Goal: Entertainment & Leisure: Browse casually

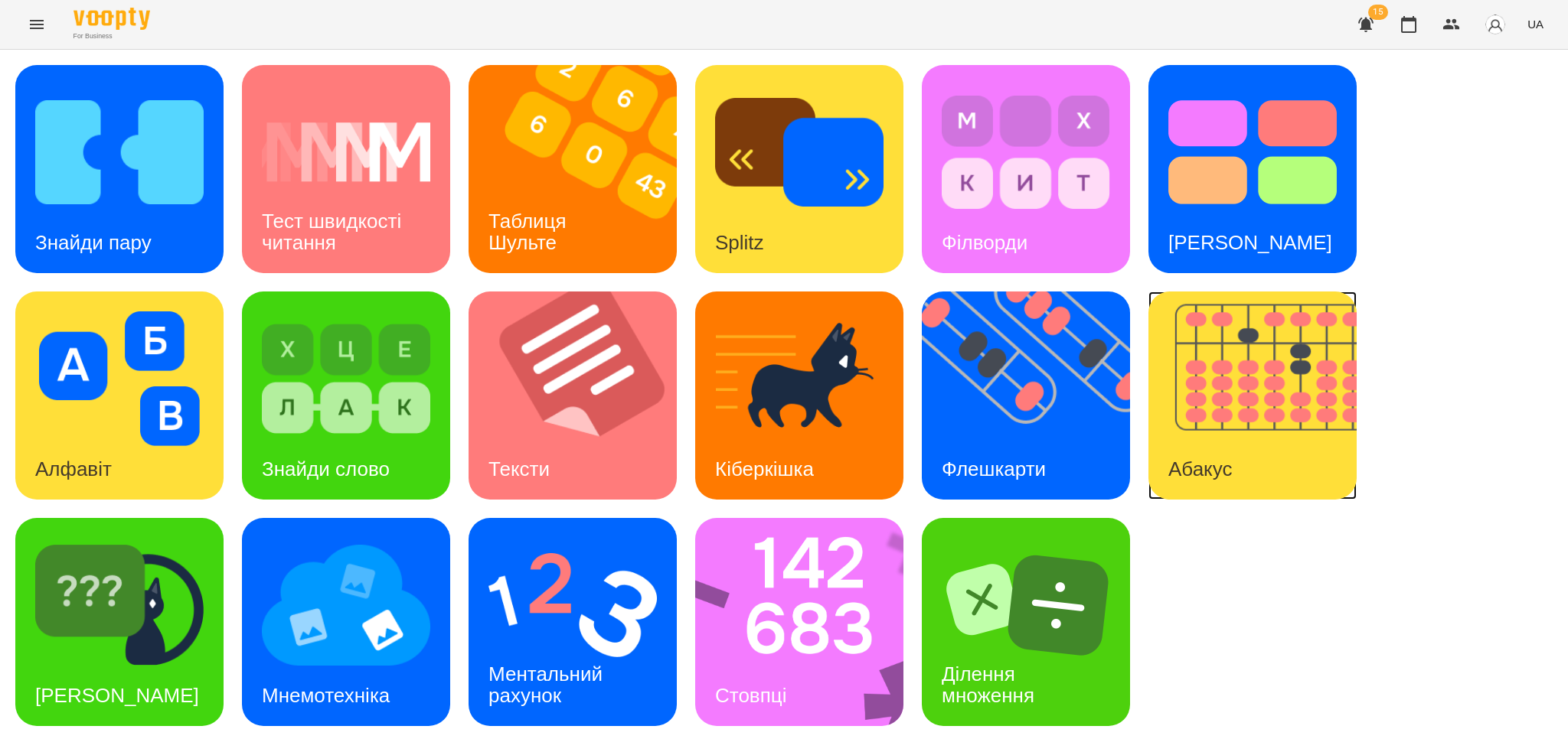
click at [1184, 439] on div "Абакус" at bounding box center [1200, 469] width 104 height 60
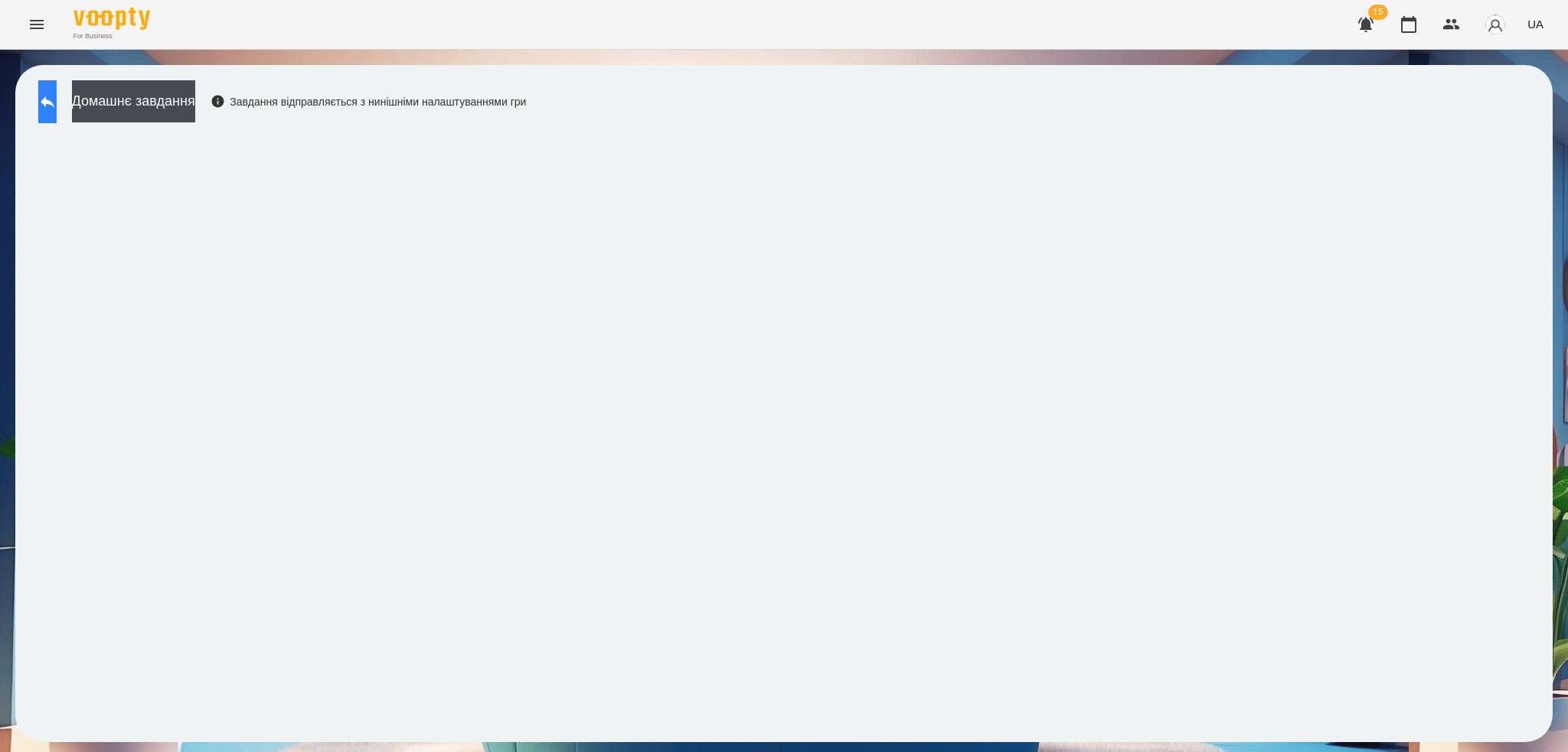
click at [56, 99] on icon at bounding box center [47, 102] width 19 height 19
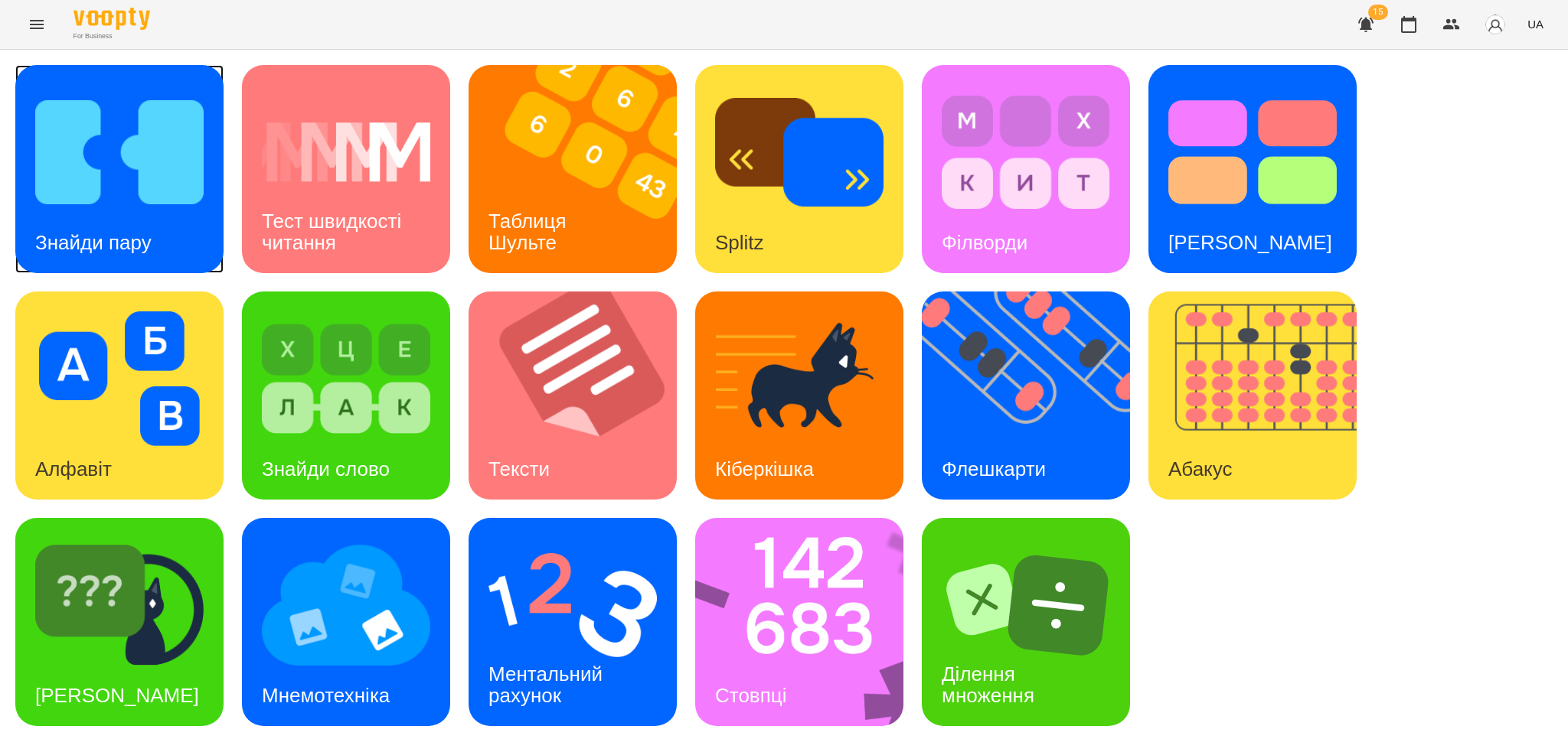
click at [160, 219] on div "Знайди пару" at bounding box center [94, 243] width 157 height 60
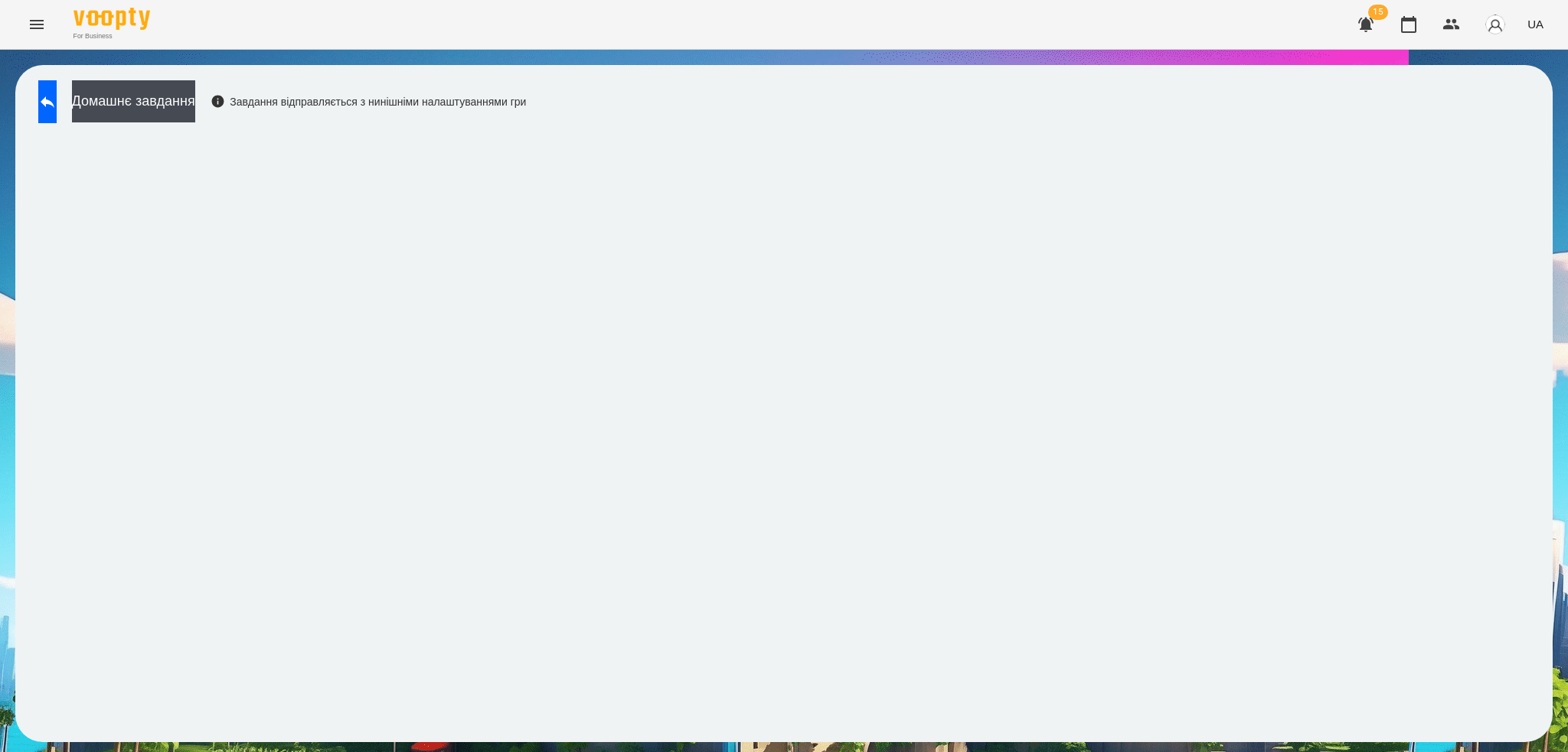
click at [556, 51] on div "Домашнє завдання Завдання відправляється з нинішніми налаштуваннями гри" at bounding box center [784, 404] width 1568 height 708
click at [34, 111] on div "Домашнє завдання Завдання відправляється з нинішніми налаштуваннями гри" at bounding box center [278, 106] width 495 height 51
click at [56, 108] on button at bounding box center [47, 102] width 19 height 43
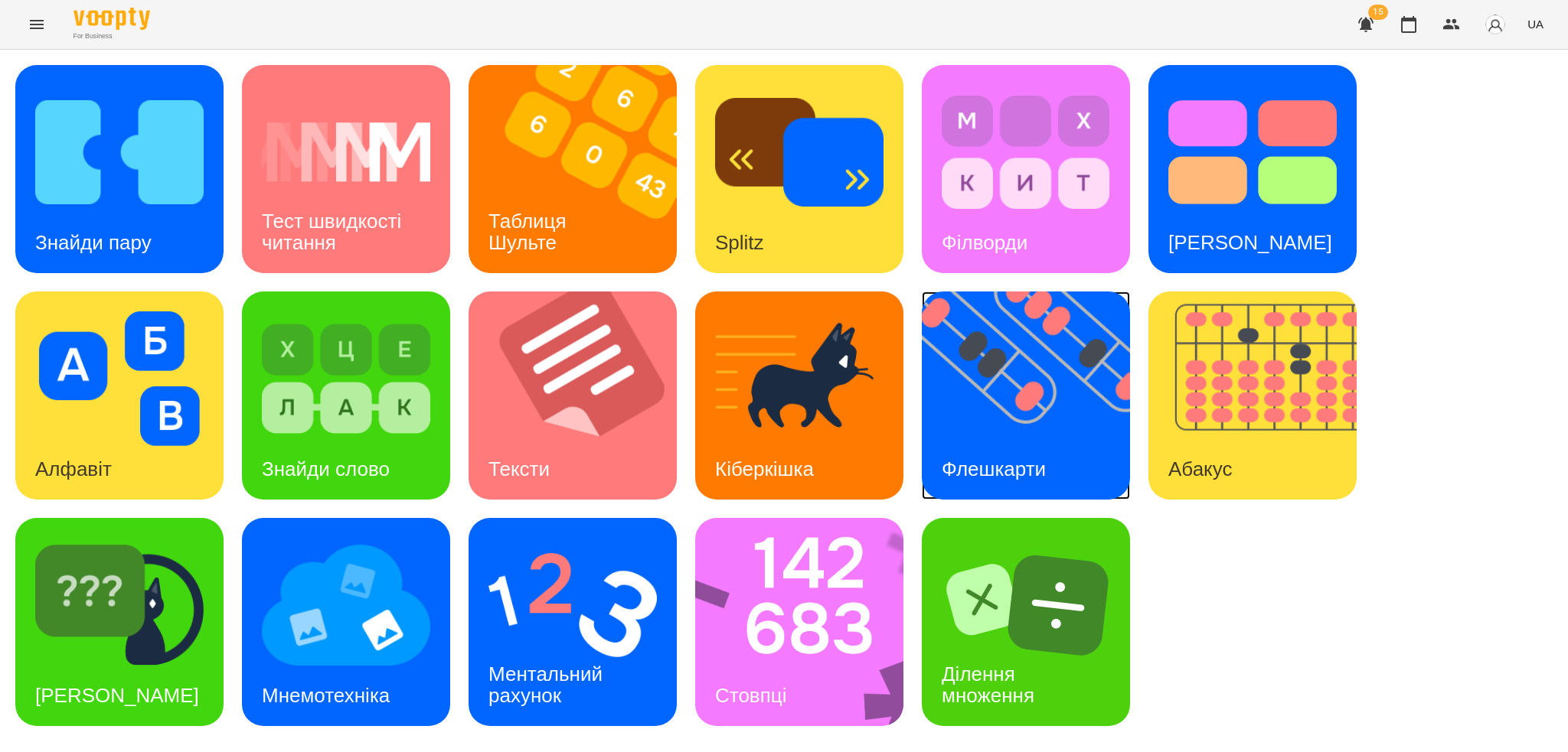
click at [1058, 444] on div "Флешкарти" at bounding box center [993, 469] width 144 height 60
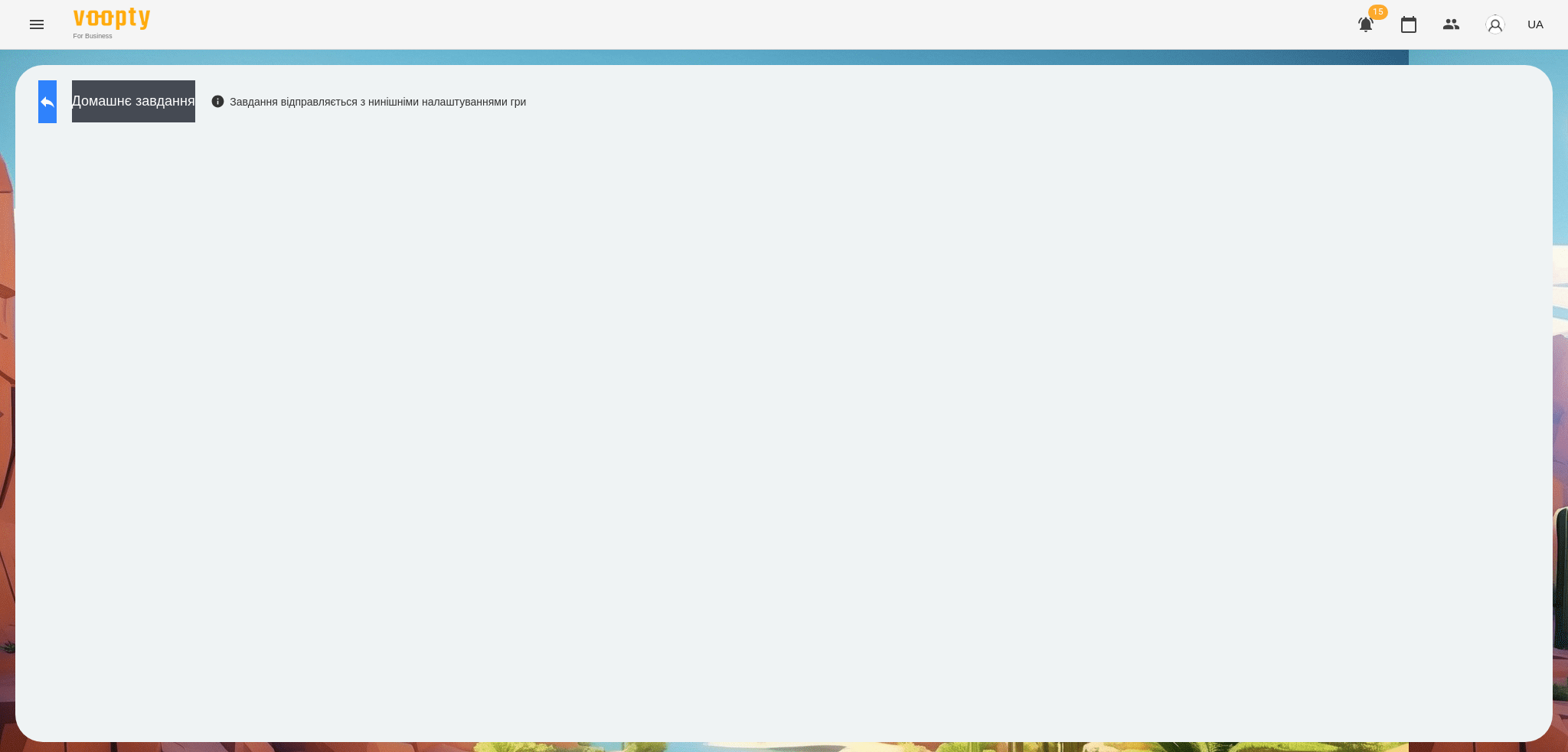
click at [56, 117] on button at bounding box center [47, 102] width 19 height 43
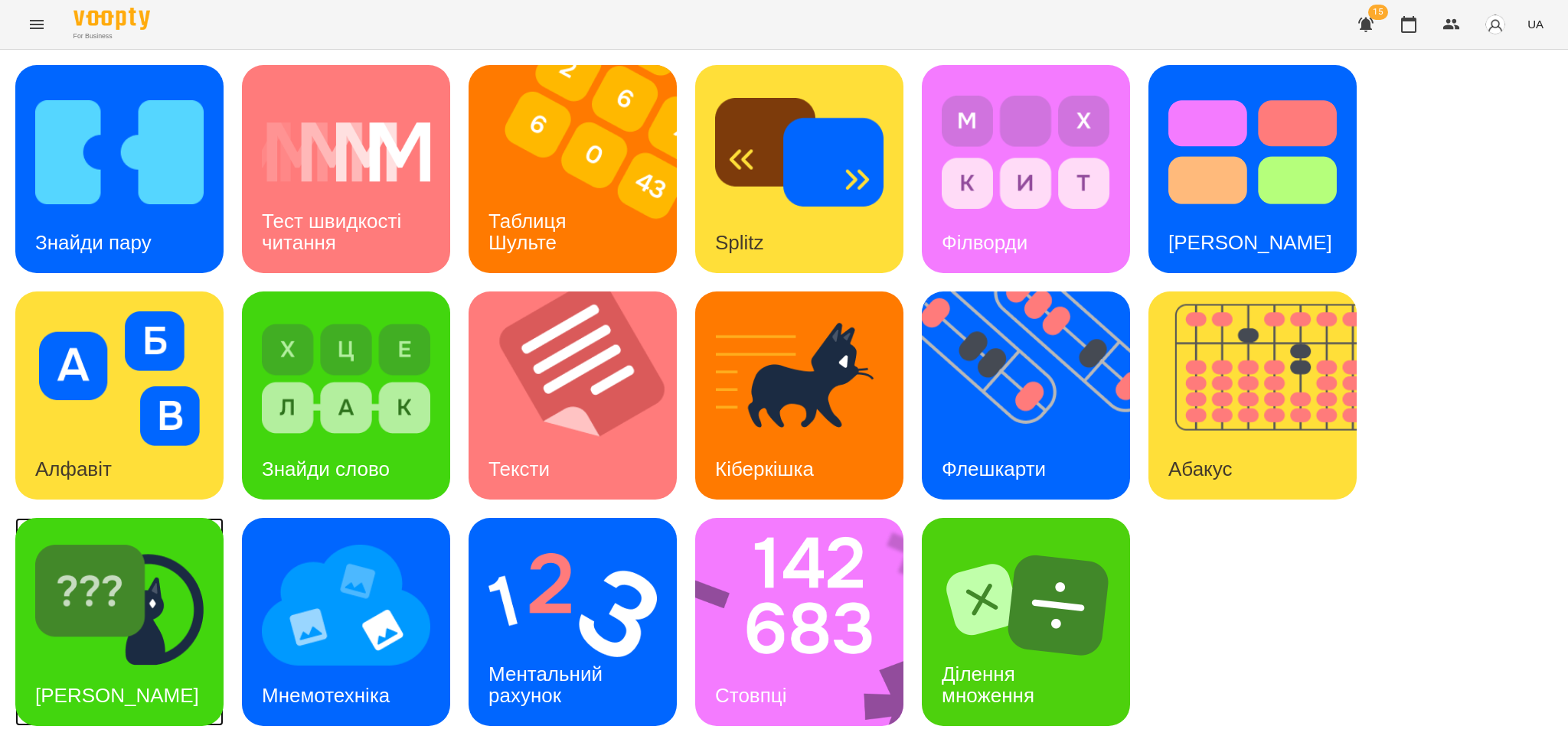
click at [152, 583] on img at bounding box center [119, 605] width 169 height 134
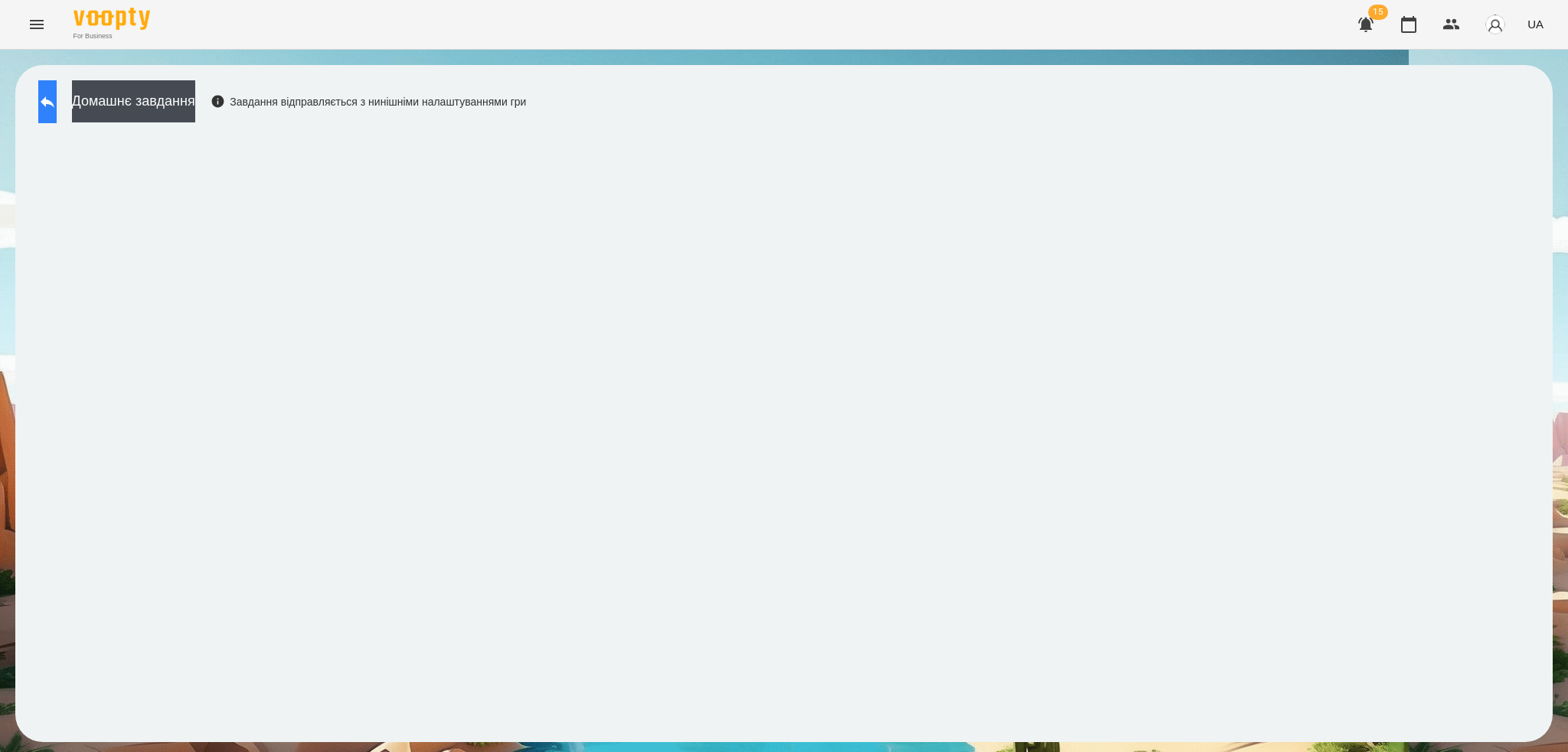
click at [56, 106] on icon at bounding box center [47, 102] width 19 height 19
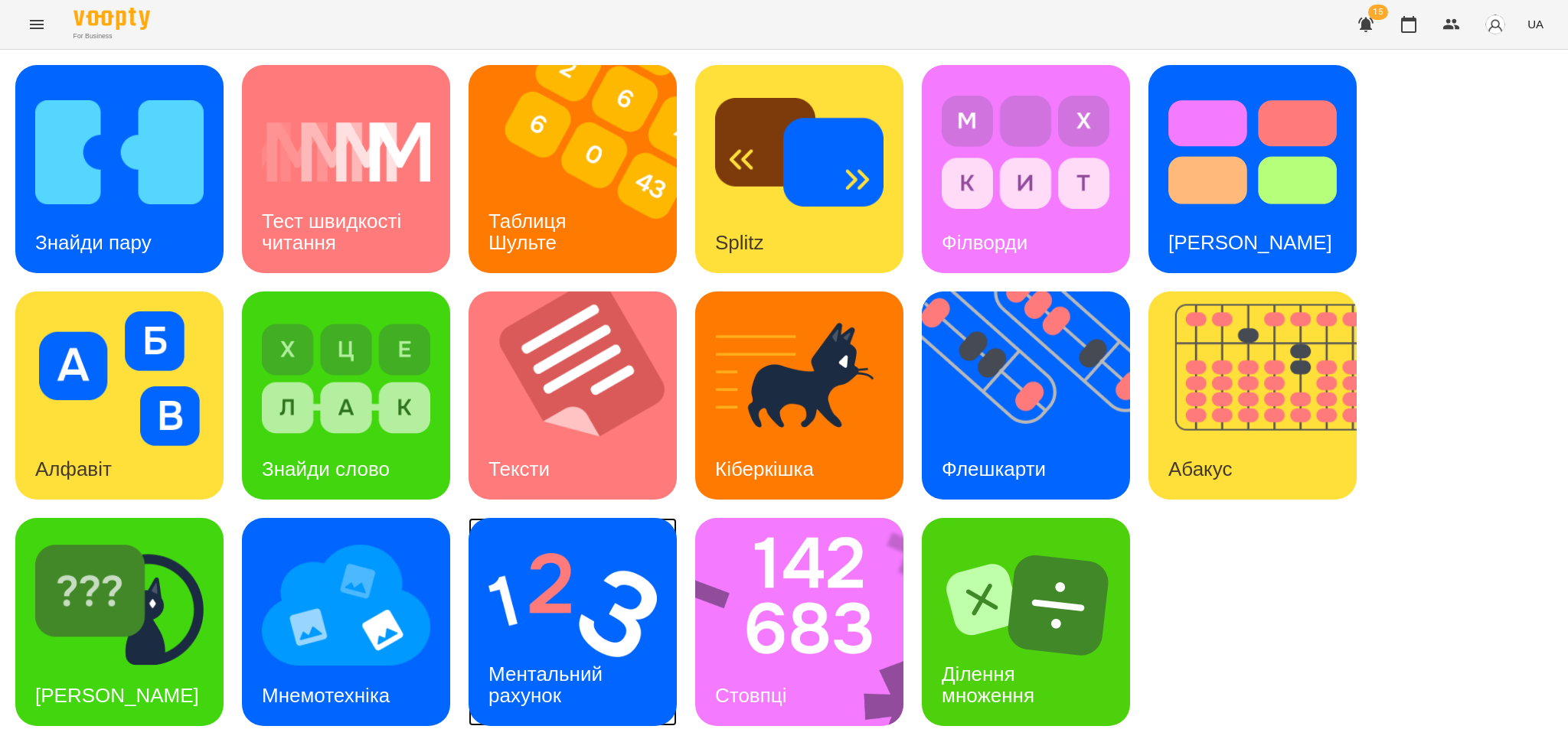
click at [527, 600] on img at bounding box center [572, 605] width 169 height 134
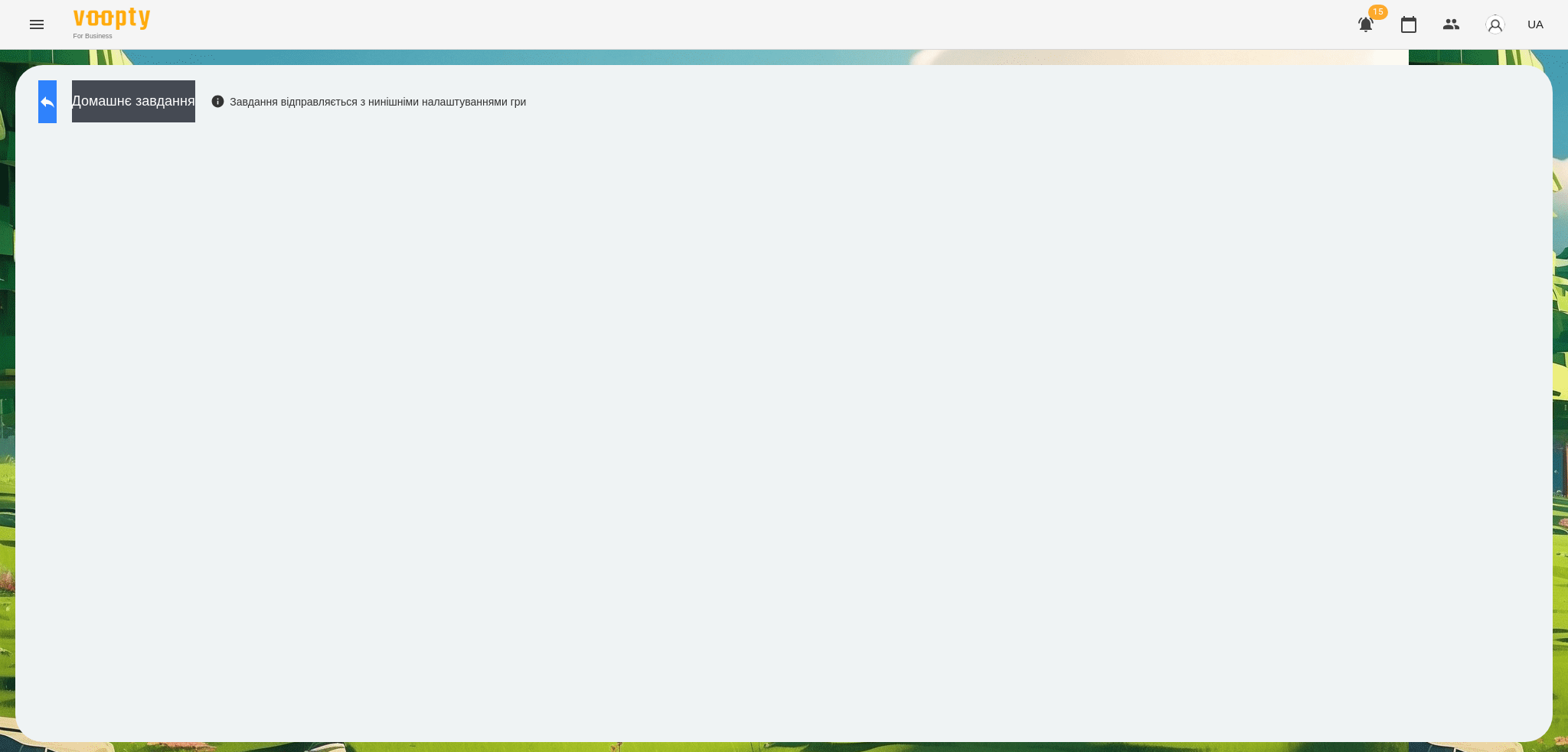
click at [56, 114] on button at bounding box center [47, 102] width 19 height 43
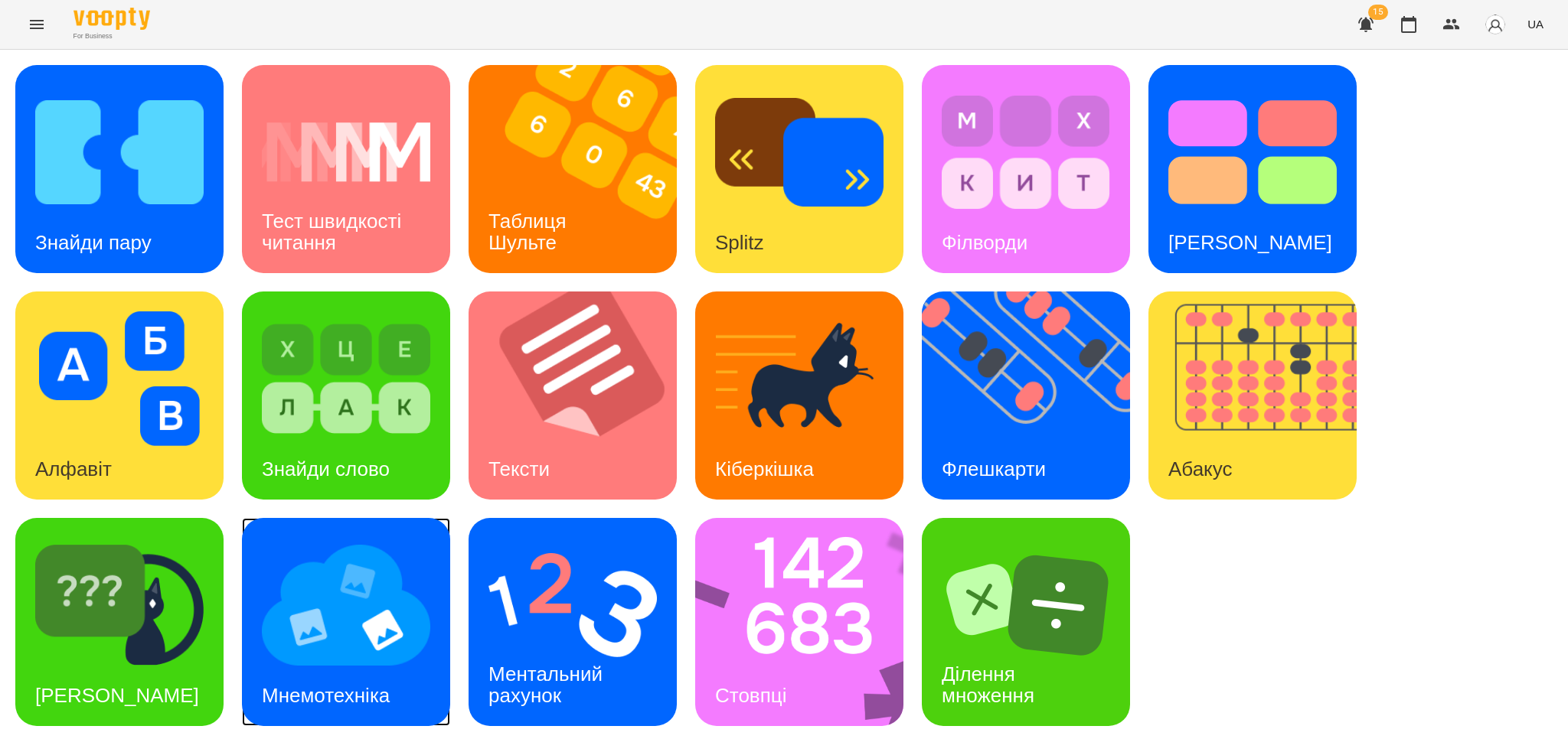
click at [337, 657] on img at bounding box center [346, 605] width 169 height 134
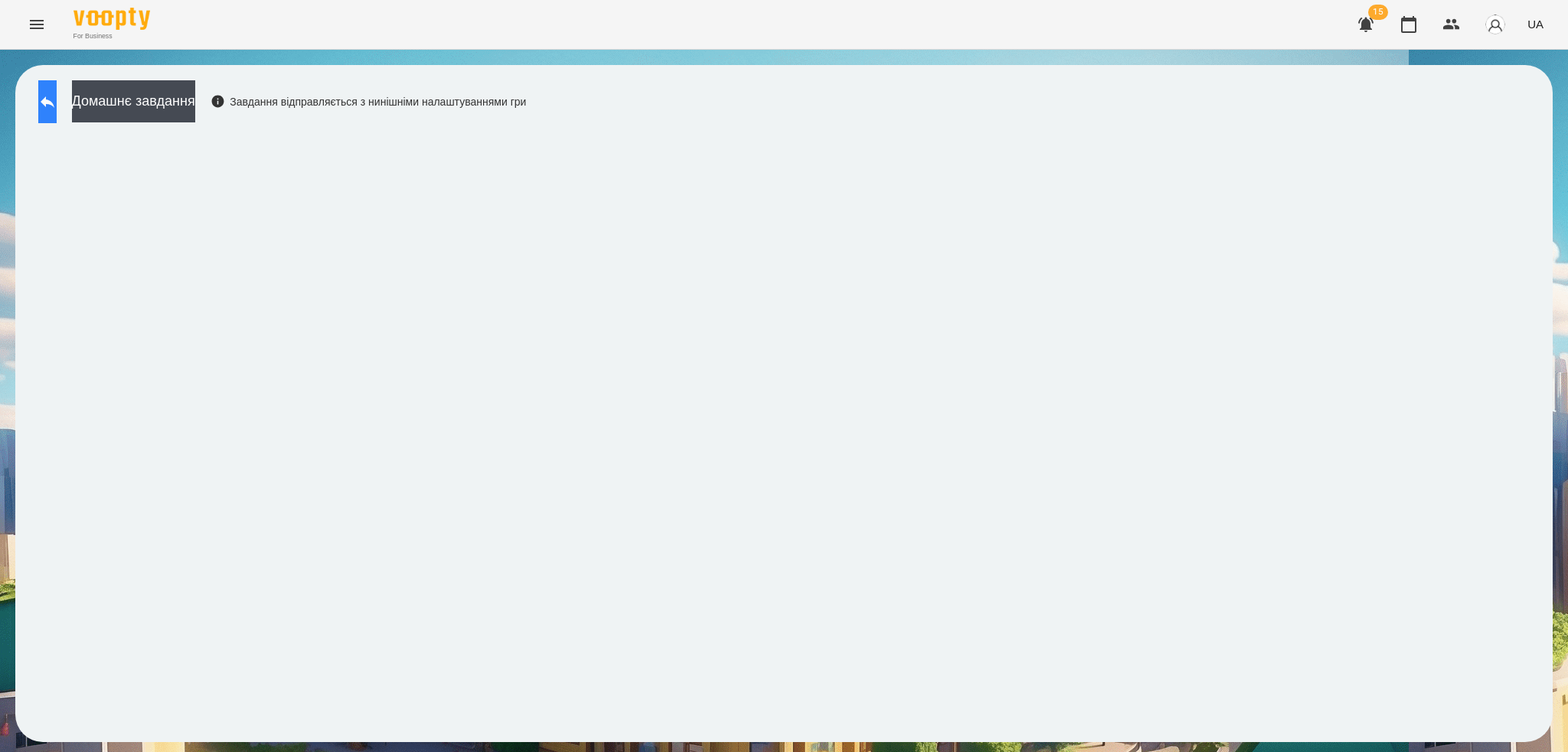
click at [56, 103] on icon at bounding box center [47, 102] width 19 height 19
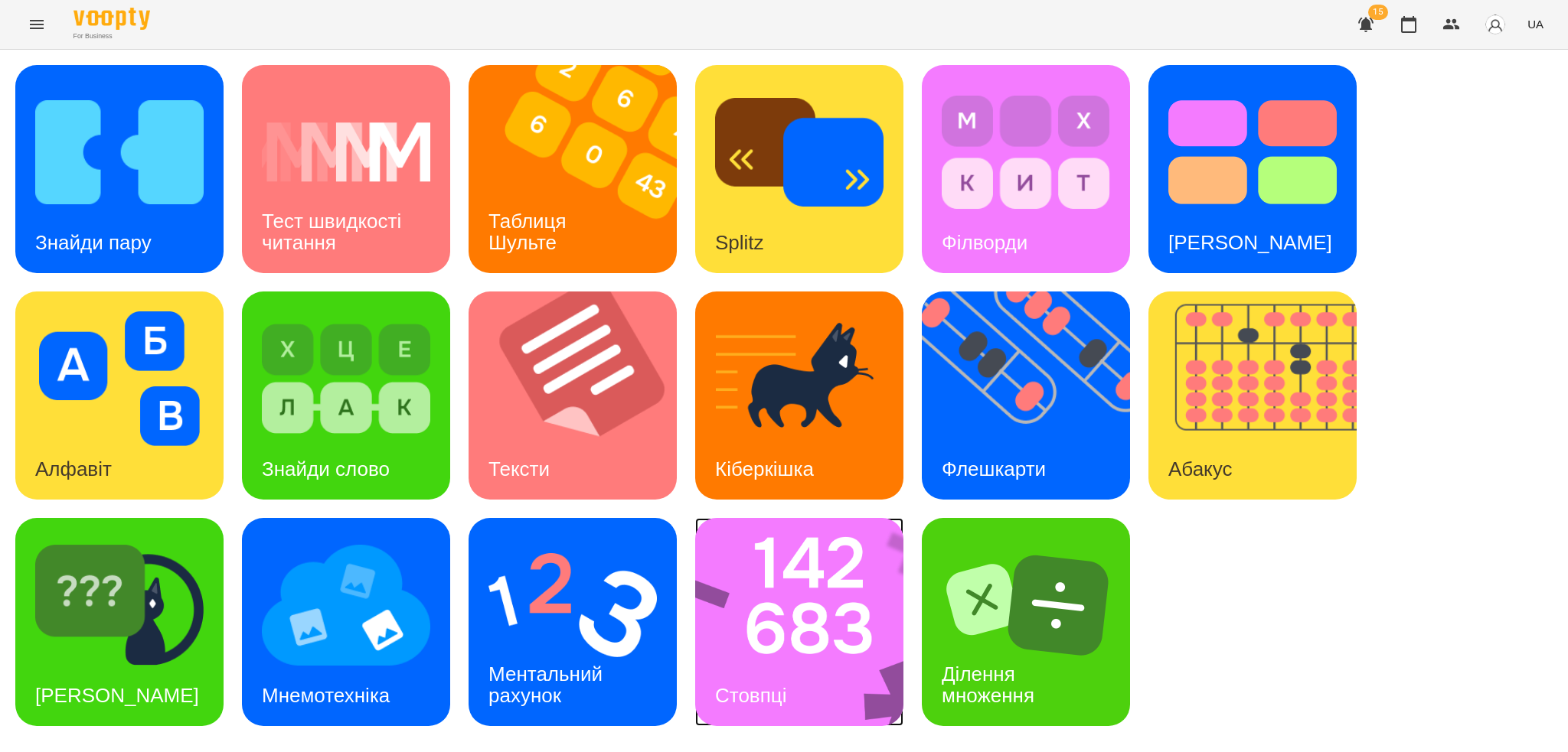
click at [838, 684] on img at bounding box center [809, 622] width 228 height 208
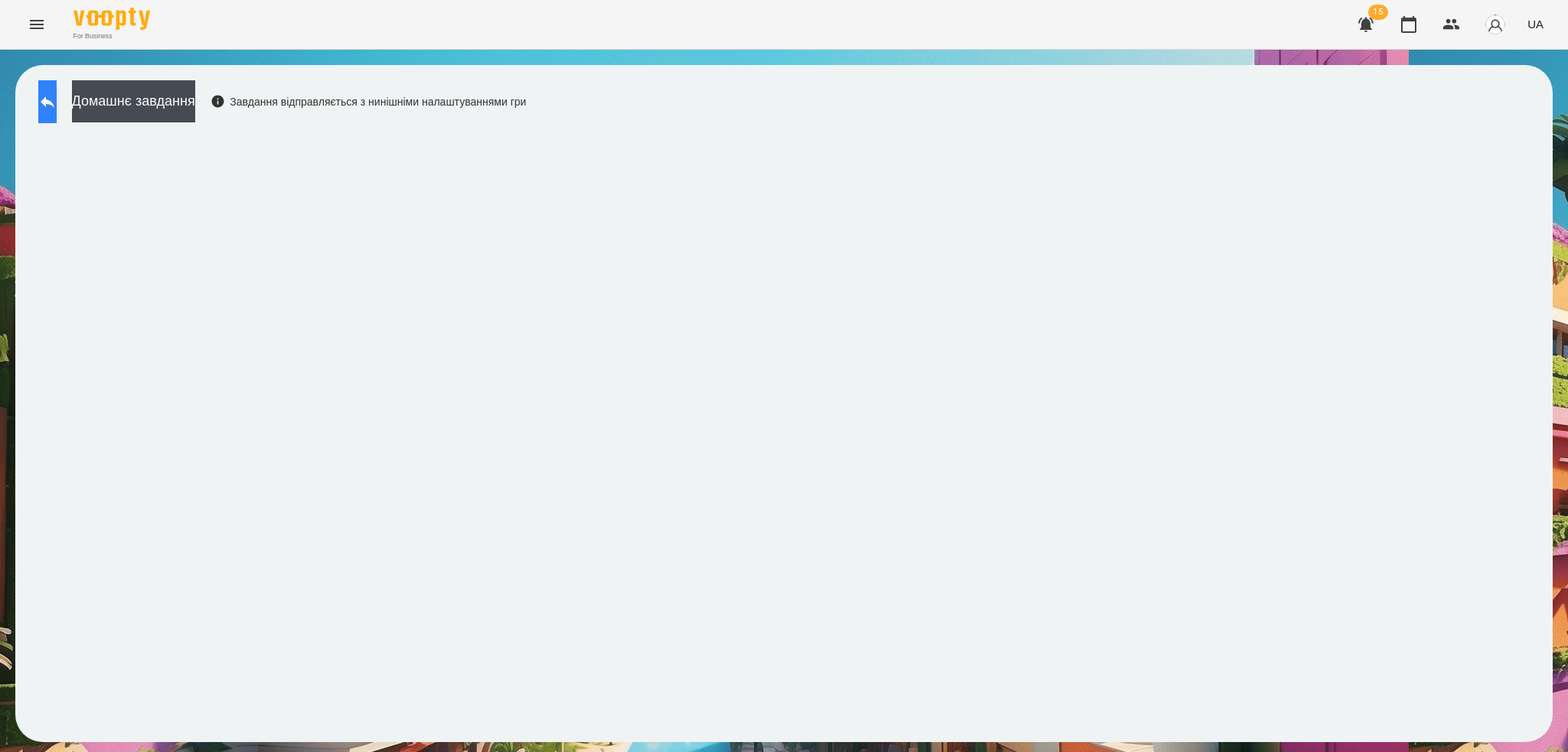
click at [56, 110] on icon at bounding box center [47, 102] width 19 height 19
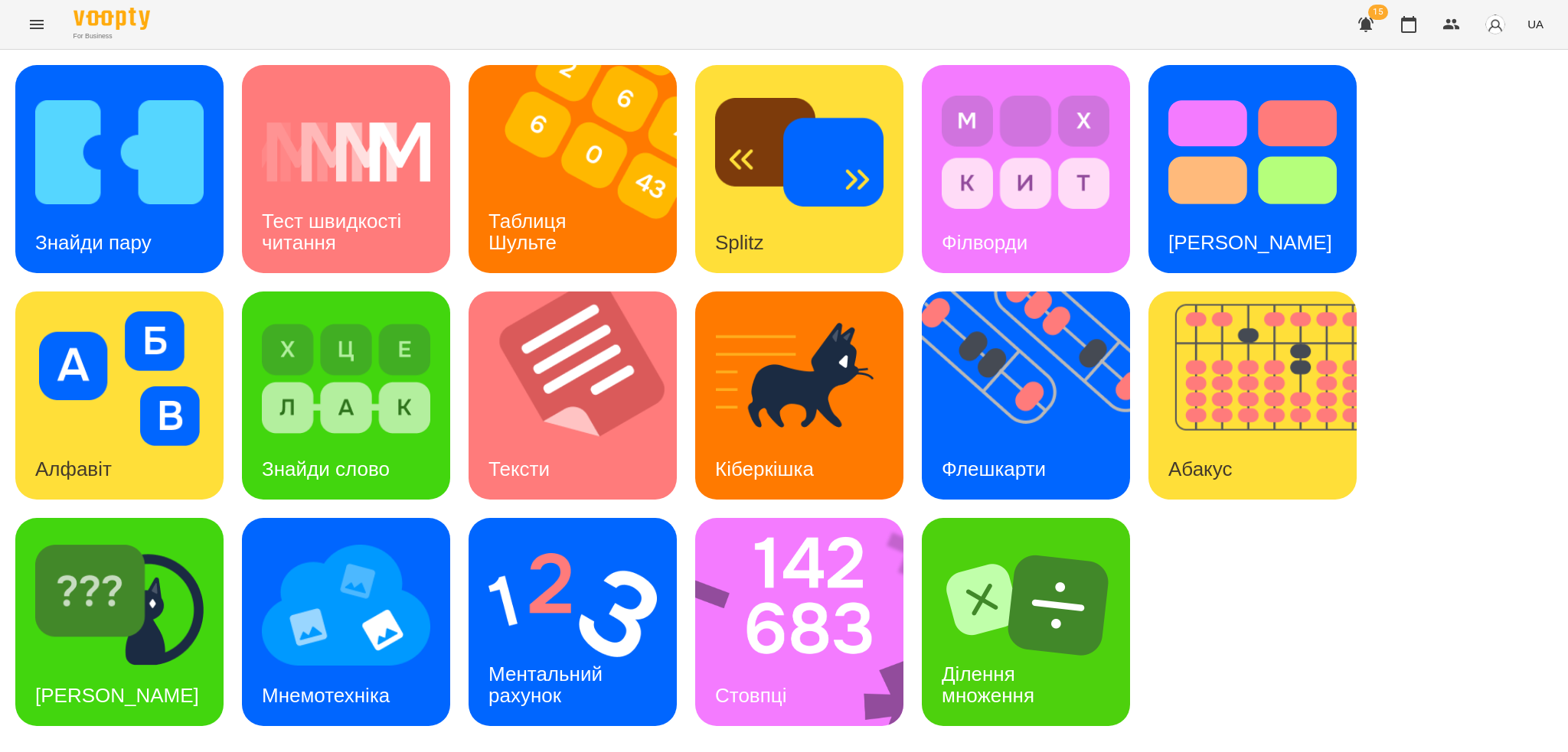
click at [1535, 27] on span "UA" at bounding box center [1535, 23] width 16 height 16
click at [1498, 116] on div "Русский" at bounding box center [1506, 114] width 78 height 28
